Goal: Information Seeking & Learning: Learn about a topic

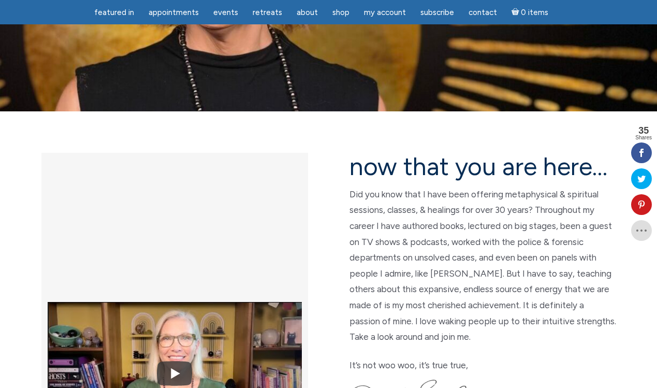
scroll to position [190, 0]
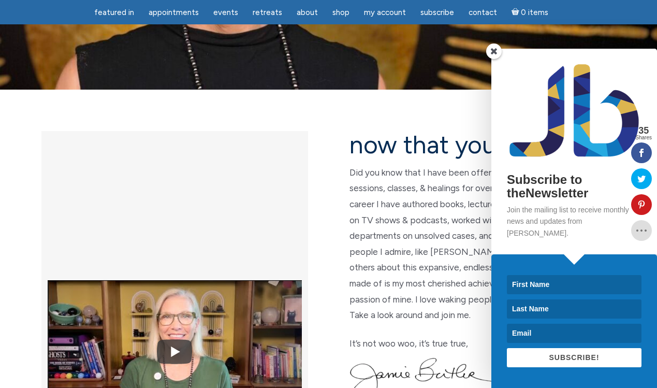
click at [495, 59] on span at bounding box center [494, 51] width 16 height 16
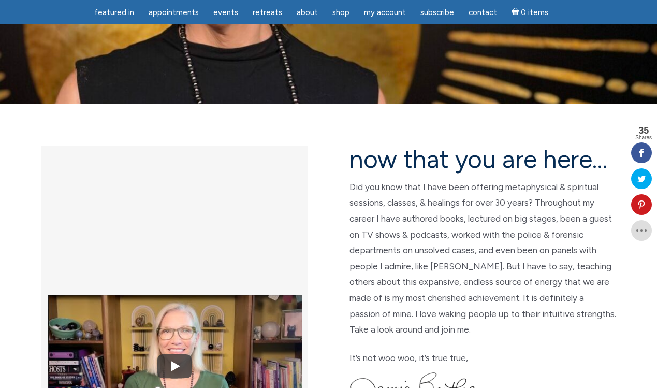
scroll to position [0, 0]
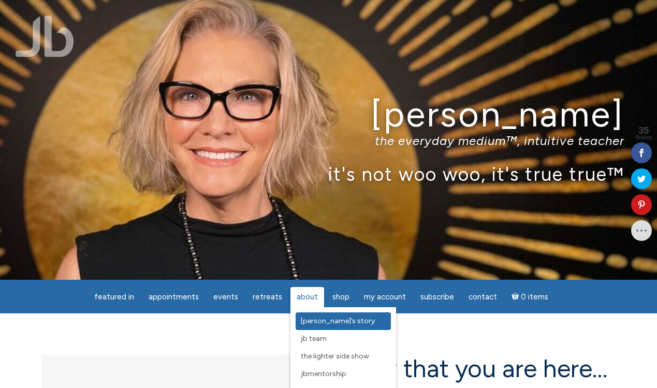
click at [310, 322] on span "[PERSON_NAME]’s Story" at bounding box center [338, 320] width 74 height 9
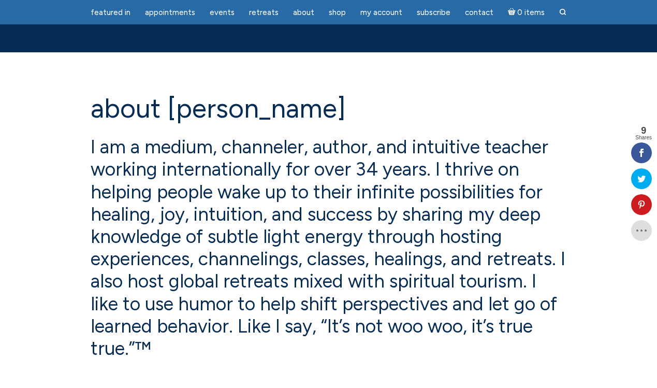
scroll to position [152, 0]
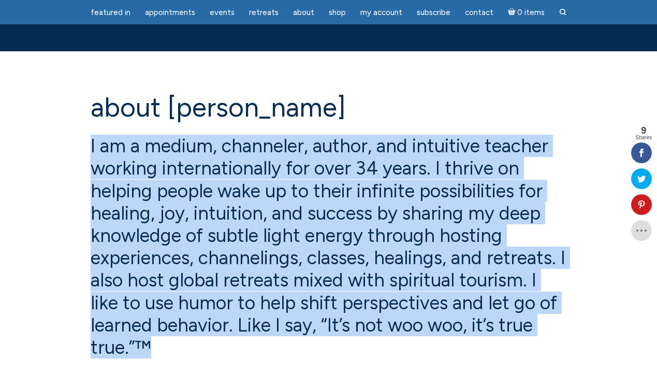
drag, startPoint x: 193, startPoint y: 344, endPoint x: 84, endPoint y: 152, distance: 221.1
copy h4 "I am a medium, channeler, author, and intuitive teacher working internationally…"
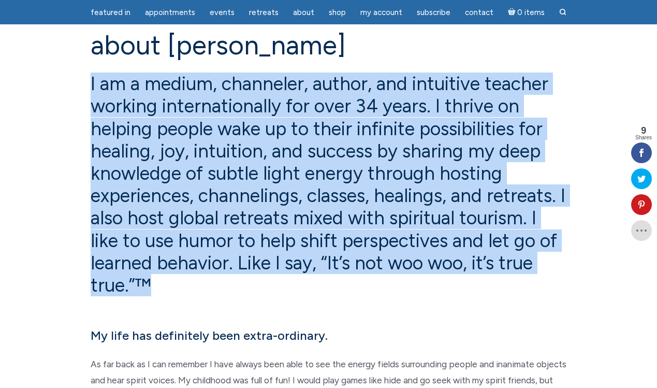
scroll to position [221, 0]
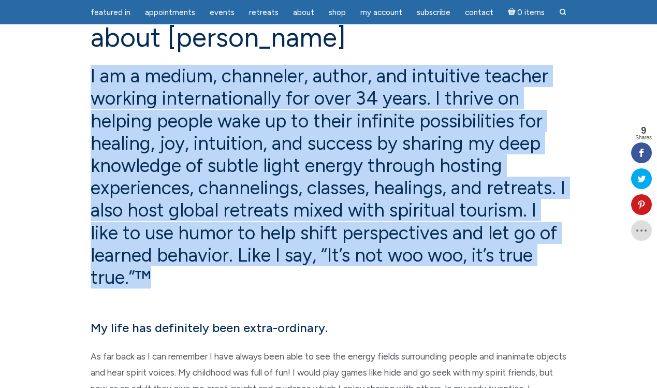
click at [247, 159] on h4 "I am a medium, channeler, author, and intuitive teacher working internationally…" at bounding box center [329, 177] width 476 height 224
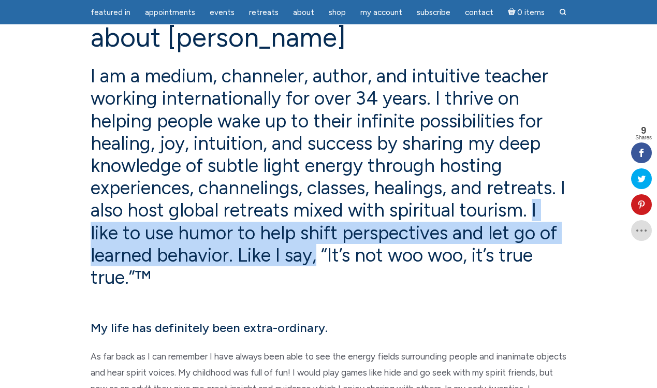
drag, startPoint x: 91, startPoint y: 233, endPoint x: 366, endPoint y: 259, distance: 277.1
click at [366, 259] on h4 "I am a medium, channeler, author, and intuitive teacher working internationally…" at bounding box center [329, 177] width 476 height 224
copy h4 "I like to use humor to help shift perspectives and let go of learned behavior. …"
